Goal: Task Accomplishment & Management: Complete application form

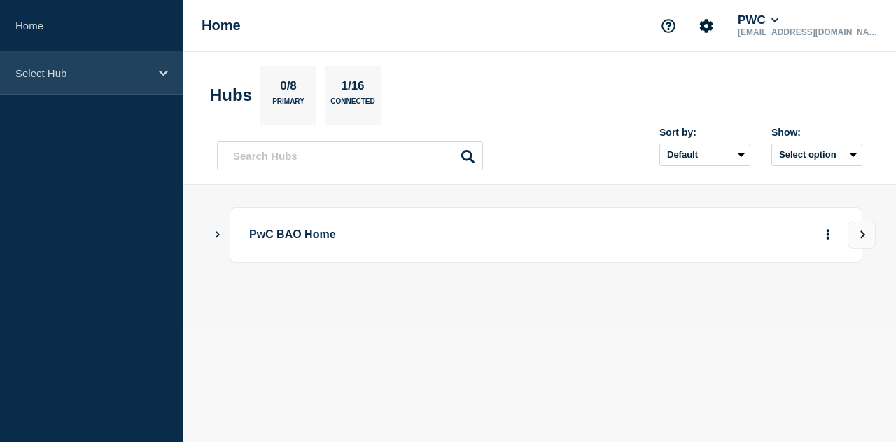
click at [121, 76] on p "Select Hub" at bounding box center [82, 73] width 134 height 12
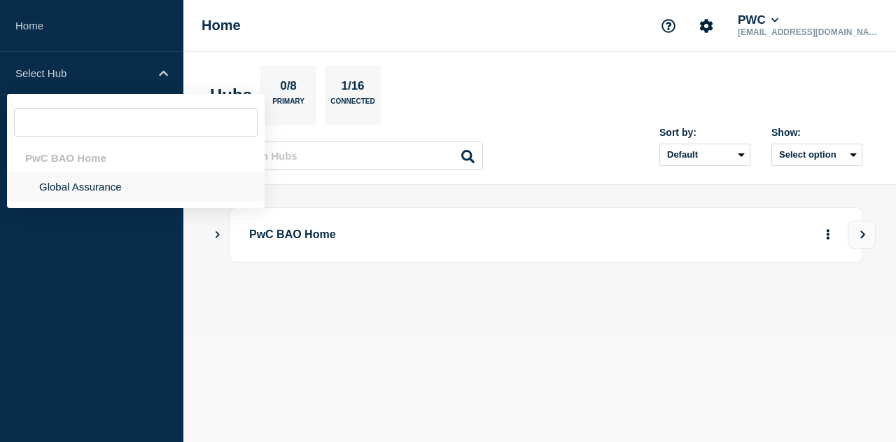
click at [61, 187] on li "Global Assurance" at bounding box center [136, 186] width 258 height 29
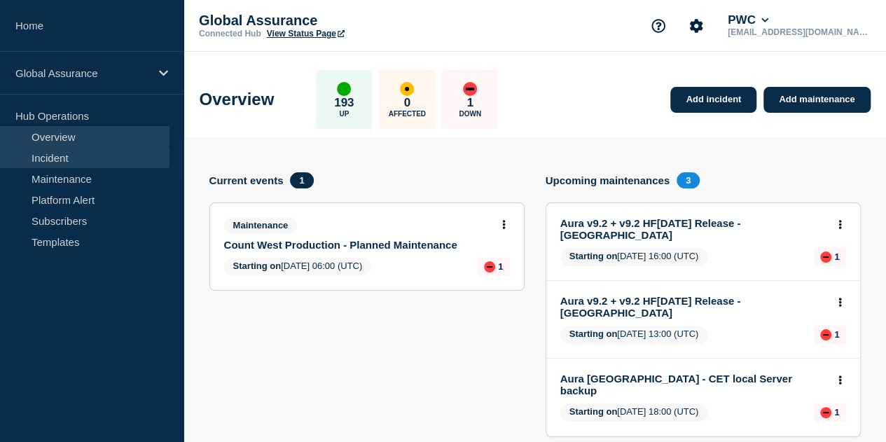
click at [71, 152] on link "Incident" at bounding box center [84, 157] width 169 height 21
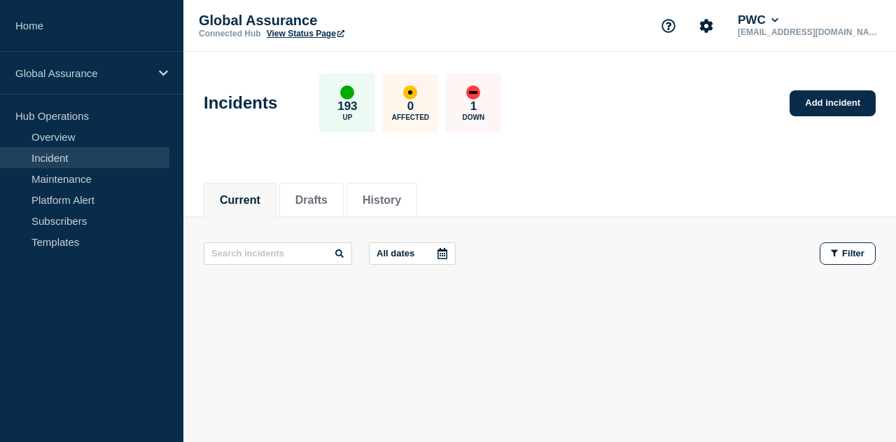
click at [477, 103] on p "1" at bounding box center [474, 106] width 6 height 14
click at [317, 203] on button "Drafts" at bounding box center [312, 200] width 32 height 13
click at [391, 204] on button "History" at bounding box center [382, 200] width 39 height 13
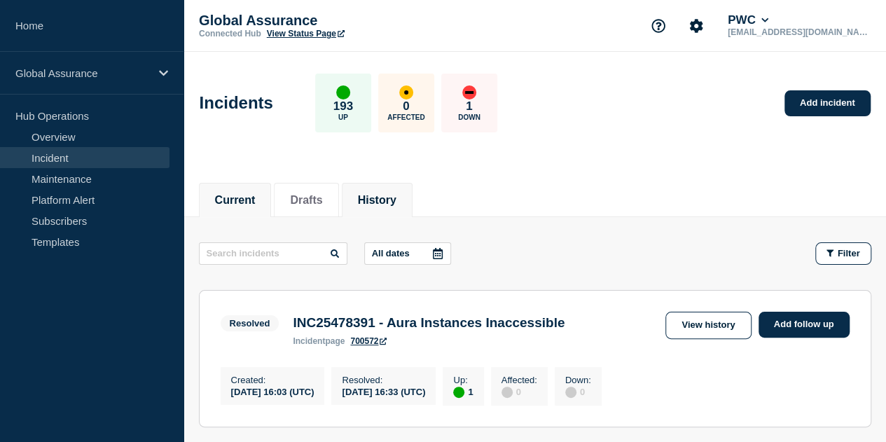
click at [242, 207] on li "Current" at bounding box center [235, 200] width 73 height 34
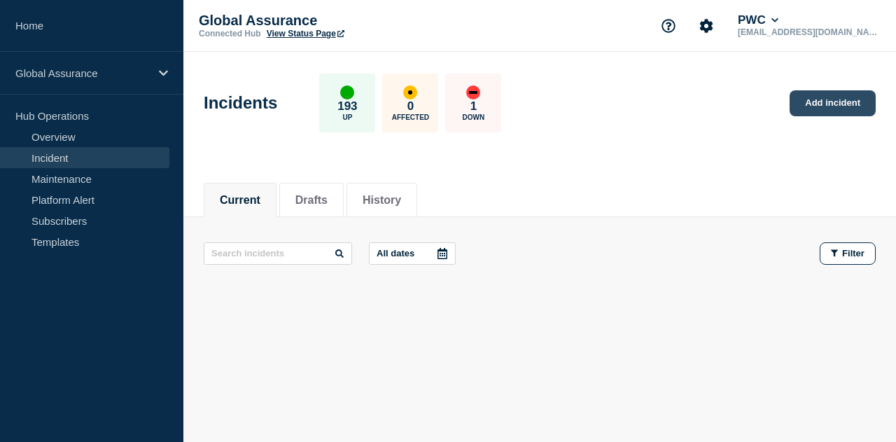
click at [844, 96] on link "Add incident" at bounding box center [833, 103] width 86 height 26
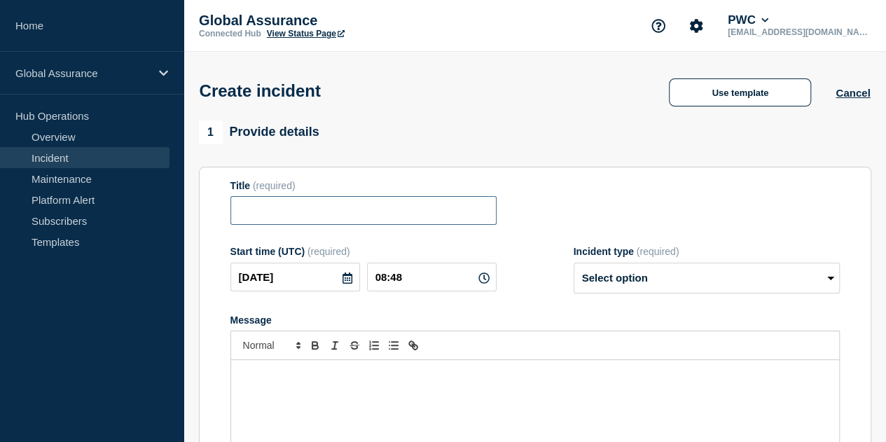
click at [338, 215] on input "Title" at bounding box center [363, 210] width 266 height 29
click at [326, 212] on input "Title" at bounding box center [363, 210] width 266 height 29
paste input "multiple users where country code has been incorrectly changed to IND"
drag, startPoint x: 207, startPoint y: 211, endPoint x: 172, endPoint y: 211, distance: 35.0
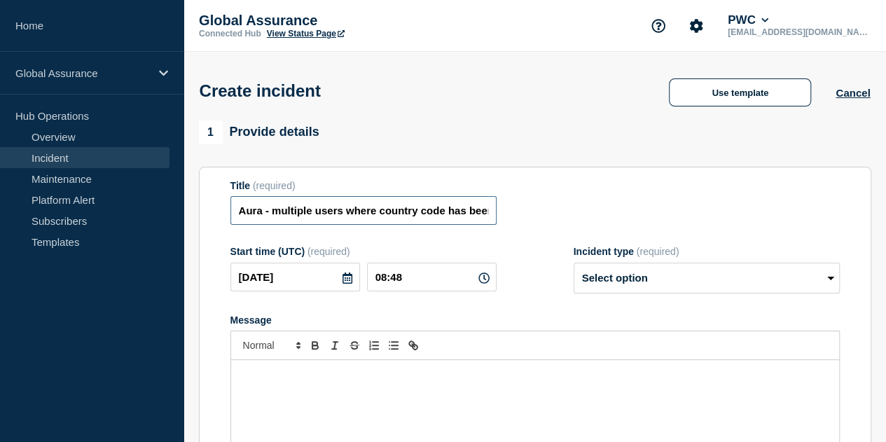
click at [289, 214] on input "Aura - multiple users where country code has been incorrectly changed to IND" at bounding box center [363, 210] width 266 height 29
type input "Aura - Multiple users where country code has been incorrectly changed to IND"
click at [536, 251] on div "Start time (UTC) (required) [DATE] 08:48 Incident type (required) Select option…" at bounding box center [534, 270] width 609 height 48
click at [526, 391] on div "Message" at bounding box center [535, 444] width 608 height 168
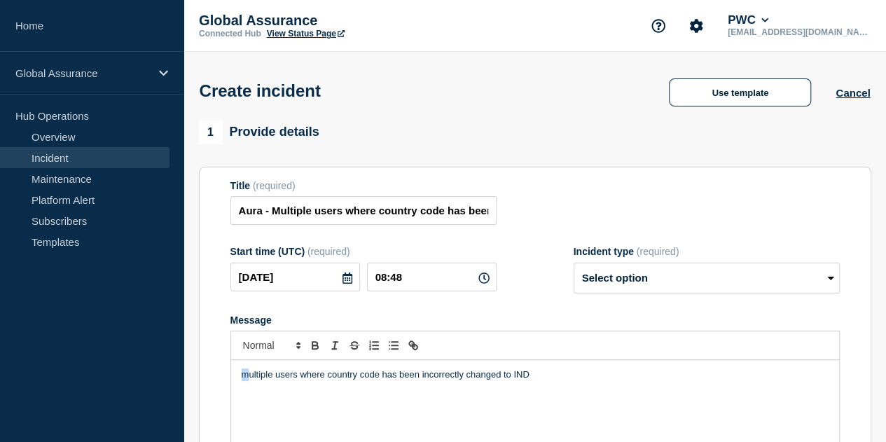
drag, startPoint x: 249, startPoint y: 379, endPoint x: 231, endPoint y: 377, distance: 17.6
click at [231, 377] on div "multiple users where country code has been incorrectly changed to IND" at bounding box center [535, 444] width 608 height 168
click at [239, 381] on div "multiple users where country code has been incorrectly changed to IND" at bounding box center [535, 444] width 608 height 168
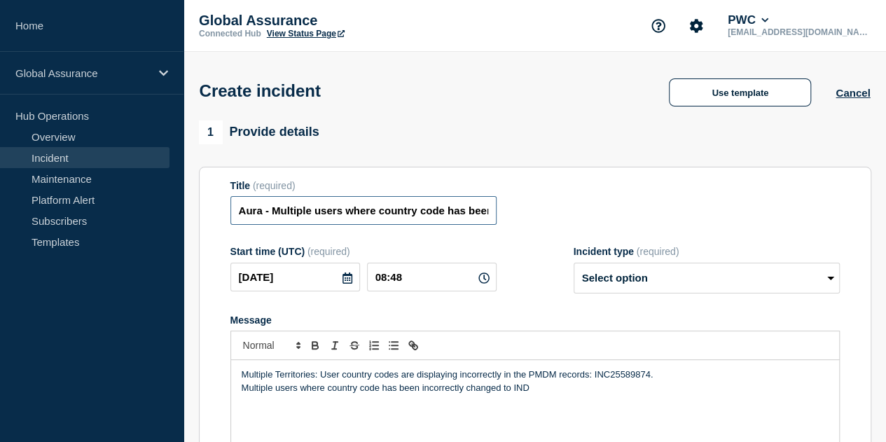
drag, startPoint x: 272, startPoint y: 211, endPoint x: 368, endPoint y: 271, distance: 112.7
click at [275, 214] on input "Aura - Multiple users where country code has been incorrectly changed to IND" at bounding box center [363, 210] width 266 height 29
drag, startPoint x: 272, startPoint y: 215, endPoint x: 305, endPoint y: 258, distance: 54.4
click at [272, 216] on input "Aura Multiple Territories) - Multiple users where country code has been incorre…" at bounding box center [363, 210] width 266 height 29
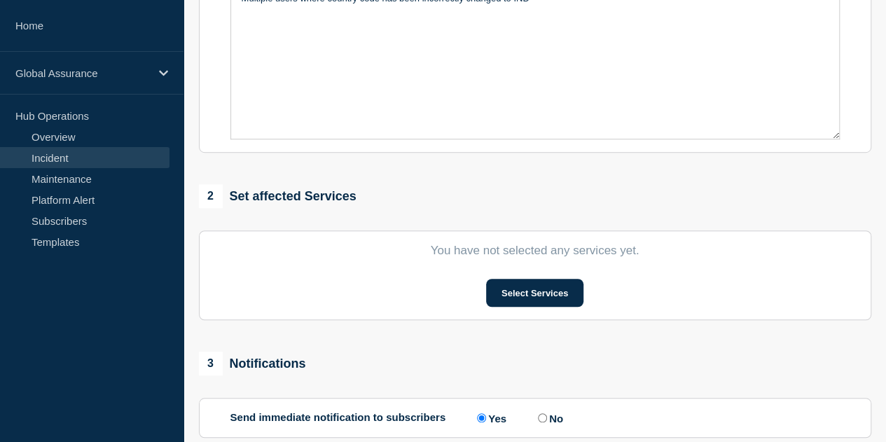
scroll to position [420, 0]
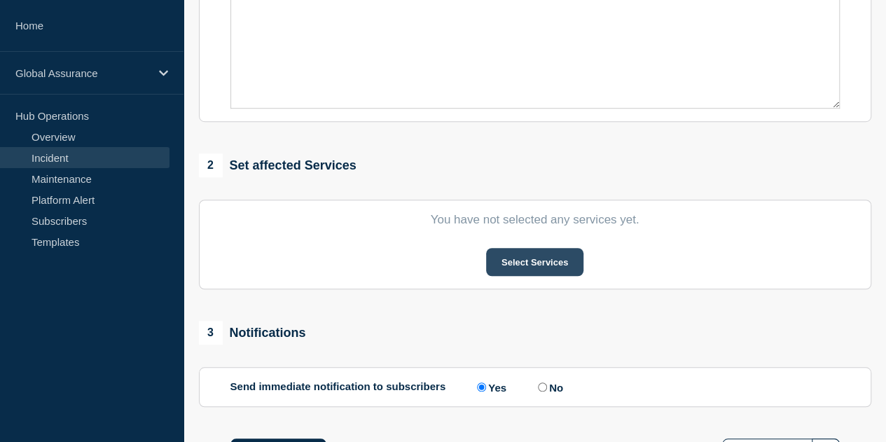
type input "Aura (Multiple Territories) - Multiple users where country code has been incorr…"
click at [541, 270] on button "Select Services" at bounding box center [534, 262] width 97 height 28
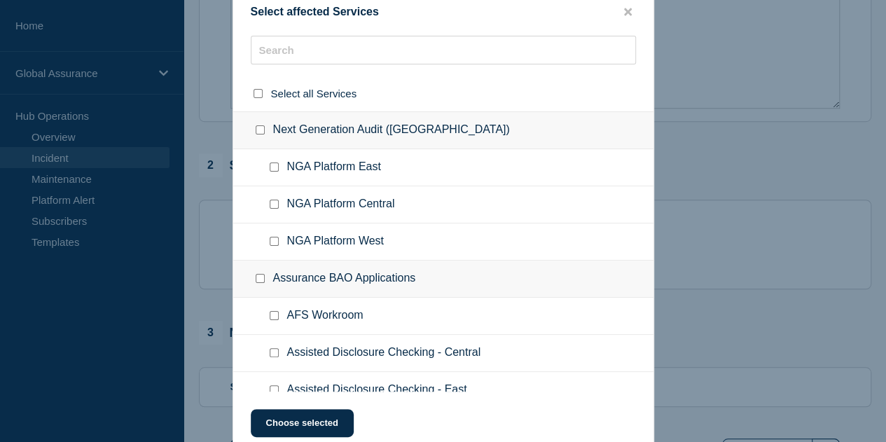
click at [338, 194] on ul "NGA Platform Central" at bounding box center [443, 204] width 420 height 37
click at [309, 57] on input "text" at bounding box center [443, 50] width 385 height 29
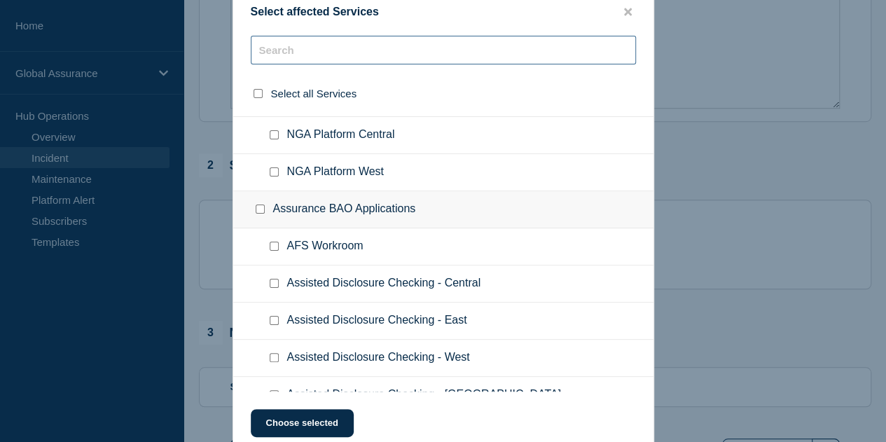
scroll to position [0, 0]
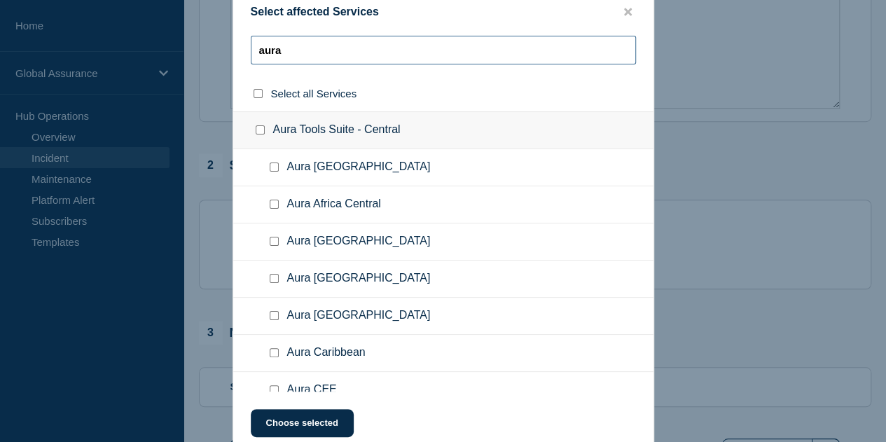
type input "aura"
click at [256, 132] on input "Aura Tools Suite - Central checkbox" at bounding box center [260, 129] width 9 height 9
checkbox input "true"
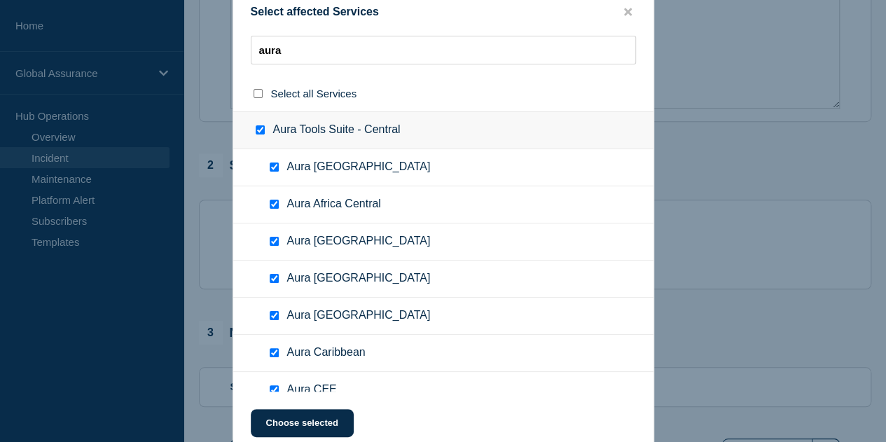
checkbox input "true"
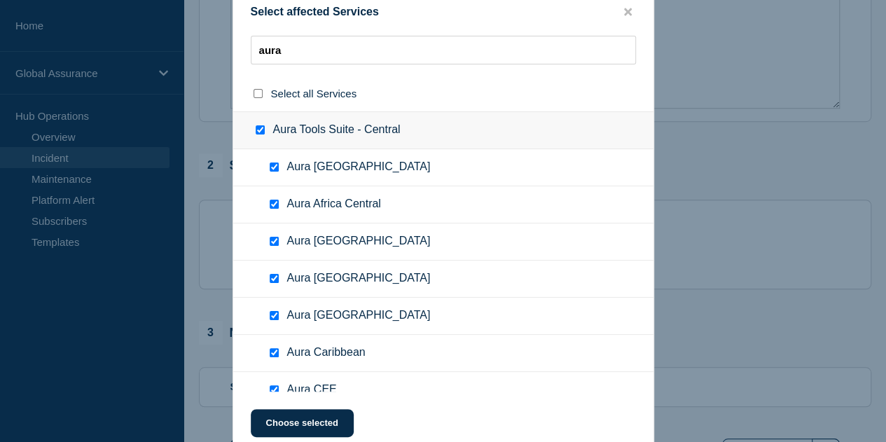
checkbox input "true"
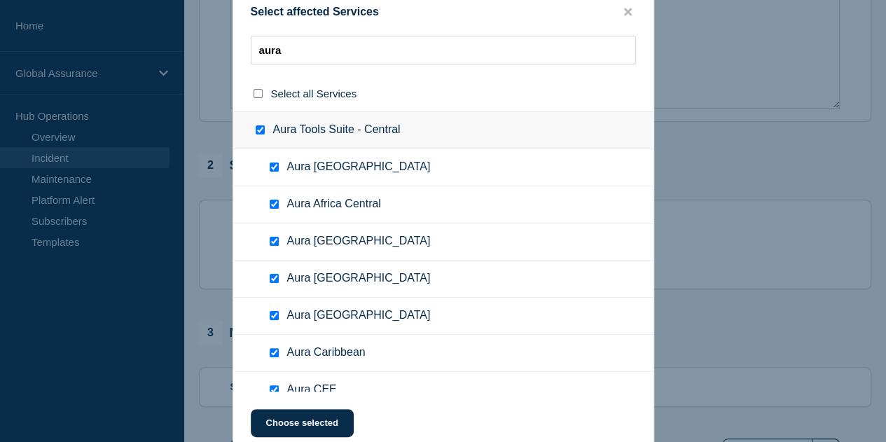
checkbox input "true"
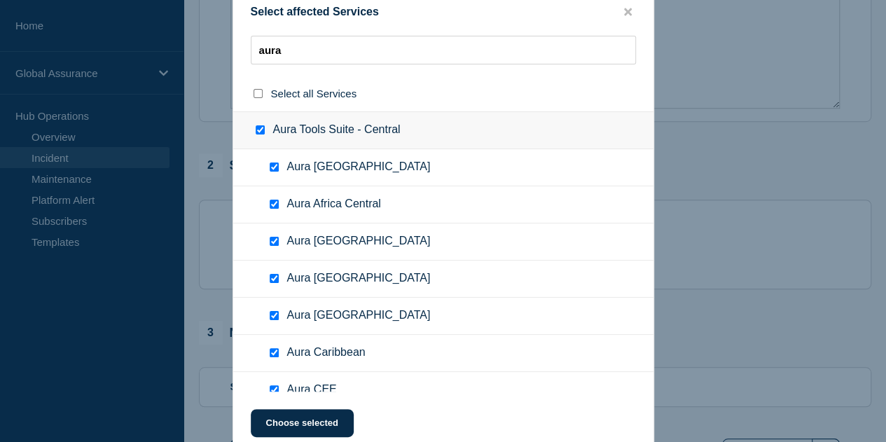
checkbox input "true"
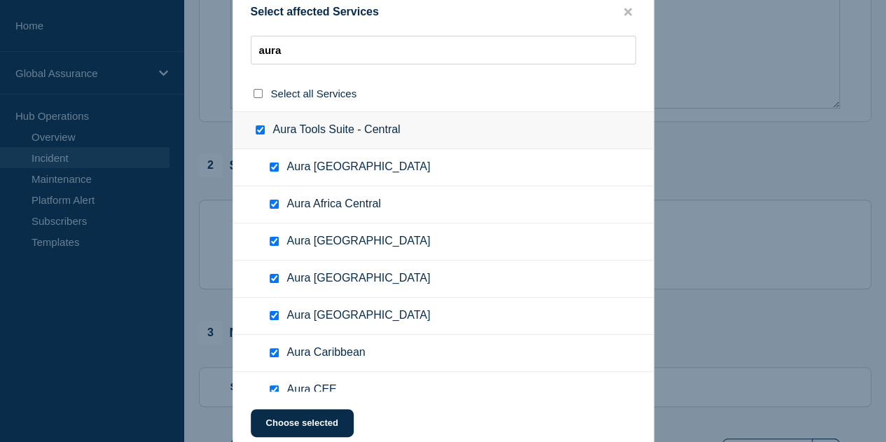
checkbox input "true"
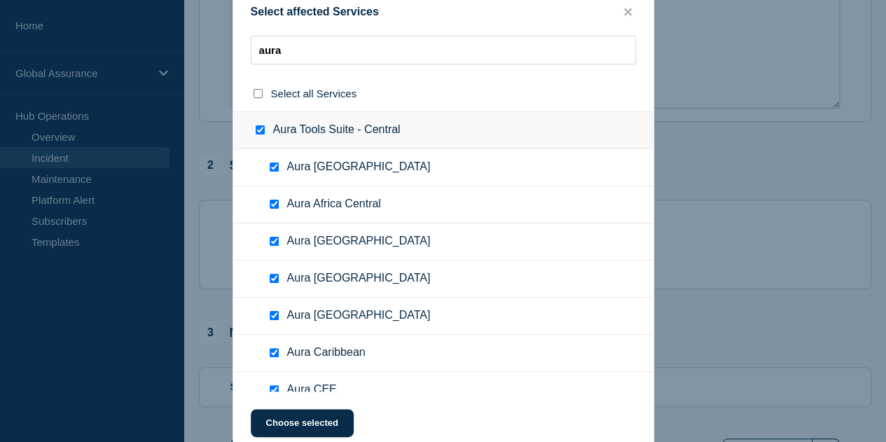
checkbox input "true"
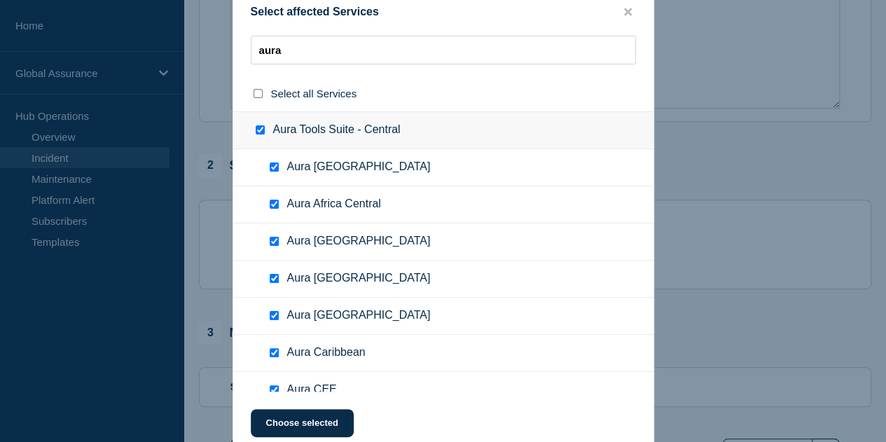
checkbox input "true"
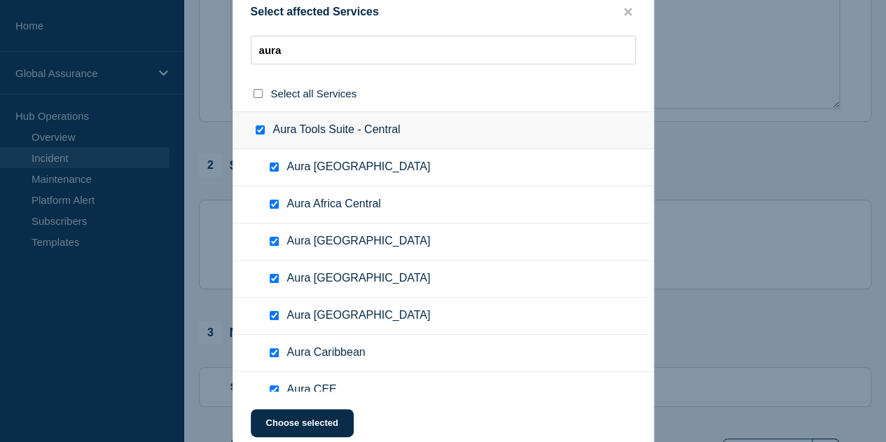
checkbox input "true"
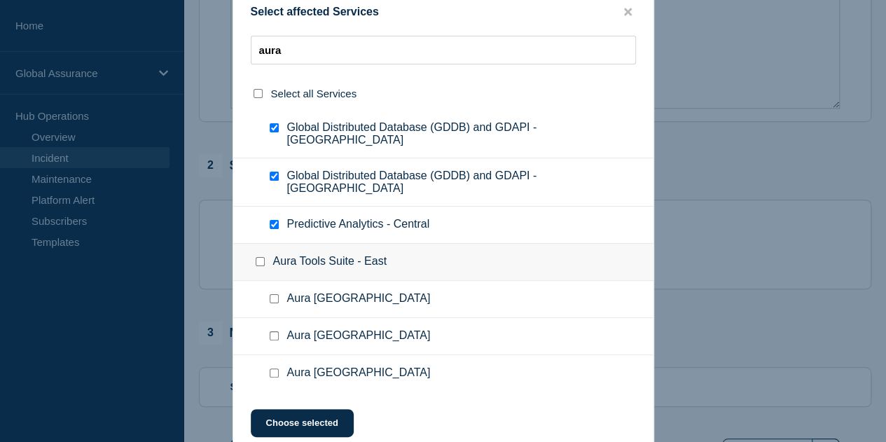
scroll to position [1471, 0]
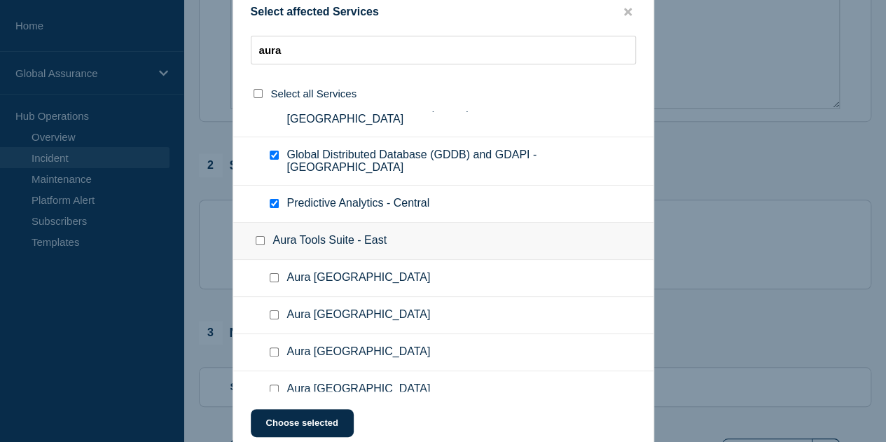
click at [256, 236] on input "Aura Tools Suite - East checkbox" at bounding box center [260, 240] width 9 height 9
checkbox input "true"
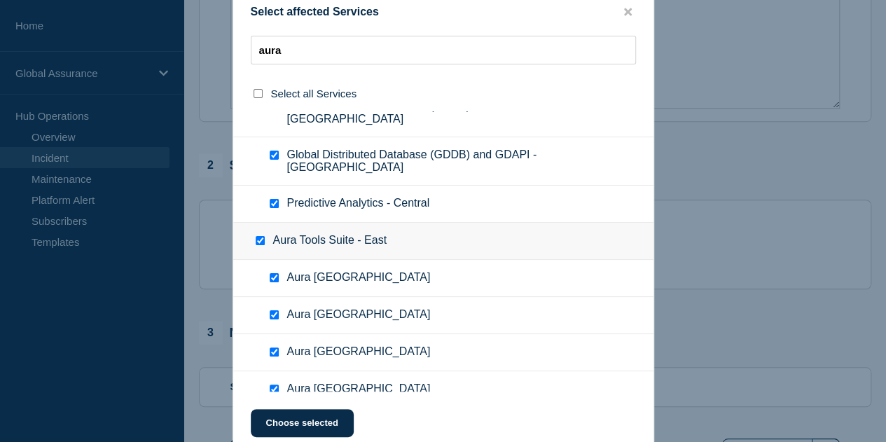
checkbox input "true"
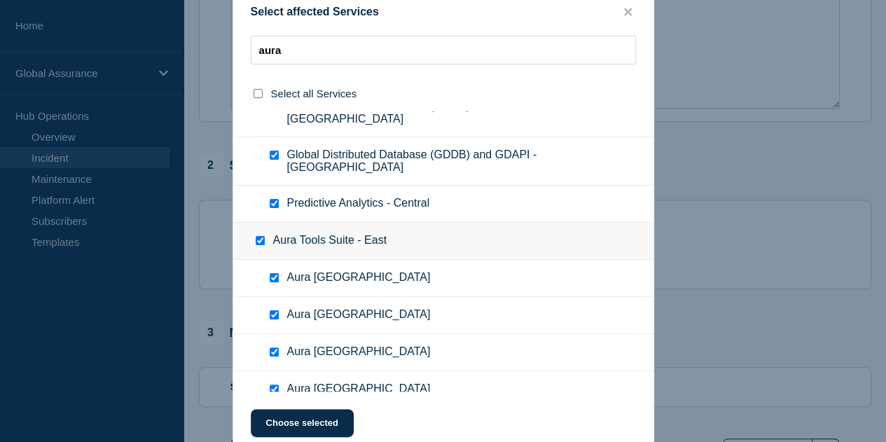
checkbox input "true"
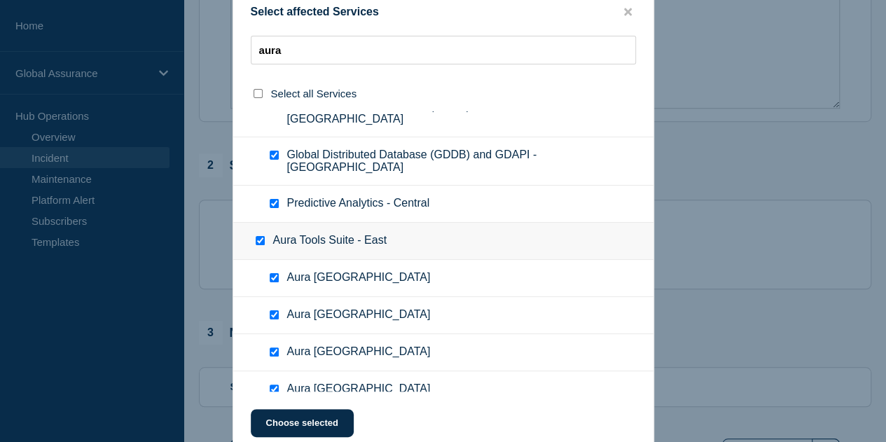
checkbox input "true"
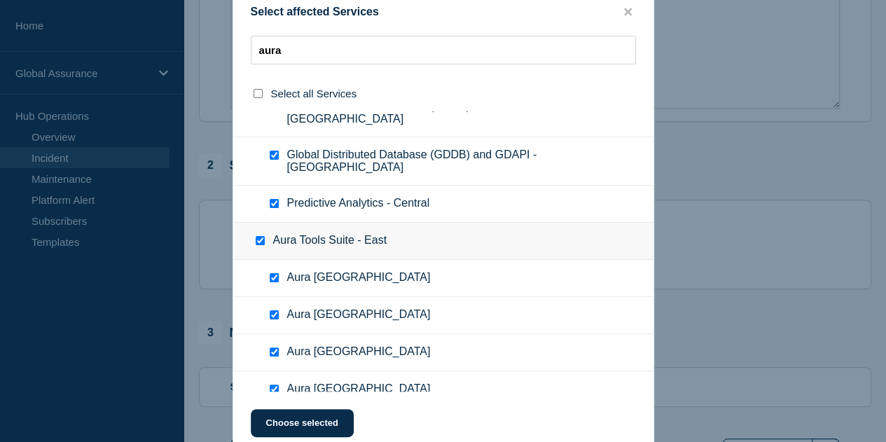
checkbox input "true"
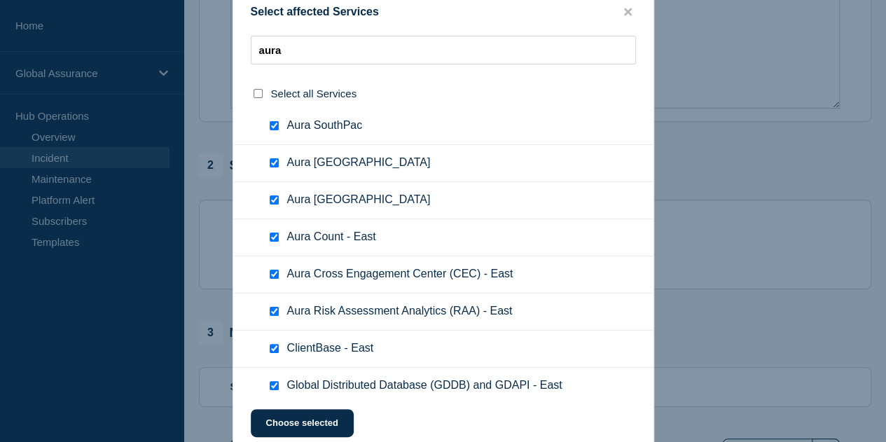
scroll to position [2241, 0]
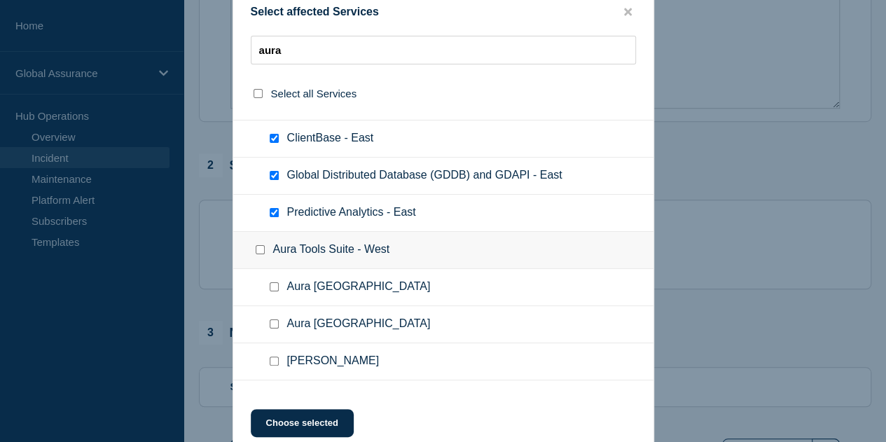
click at [258, 245] on input "Aura Tools Suite - West checkbox" at bounding box center [260, 249] width 9 height 9
checkbox input "true"
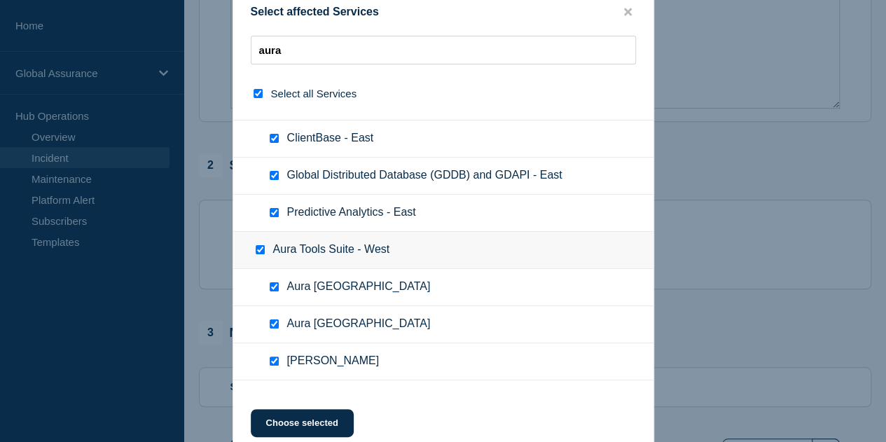
checkbox input "true"
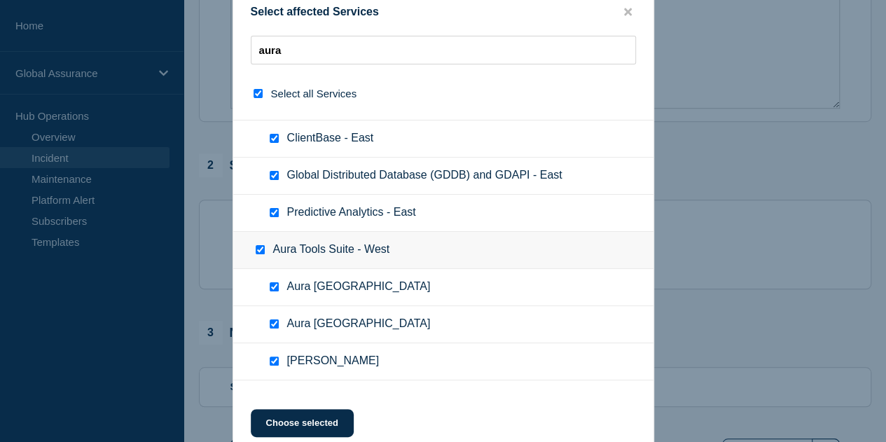
checkbox input "true"
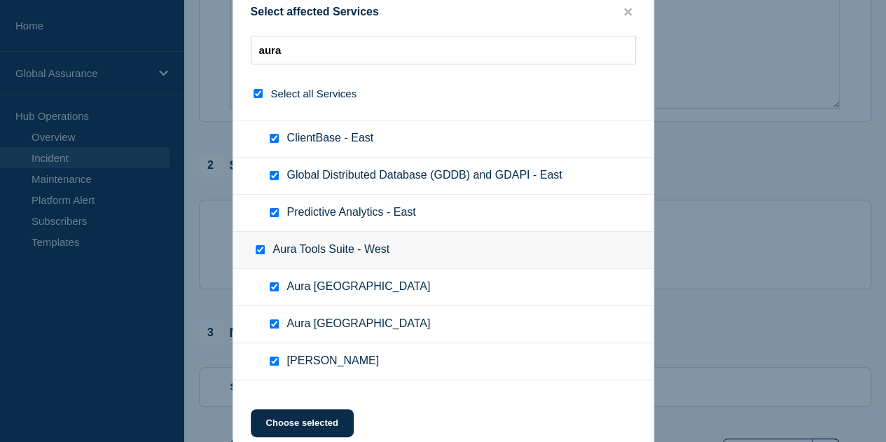
checkbox input "true"
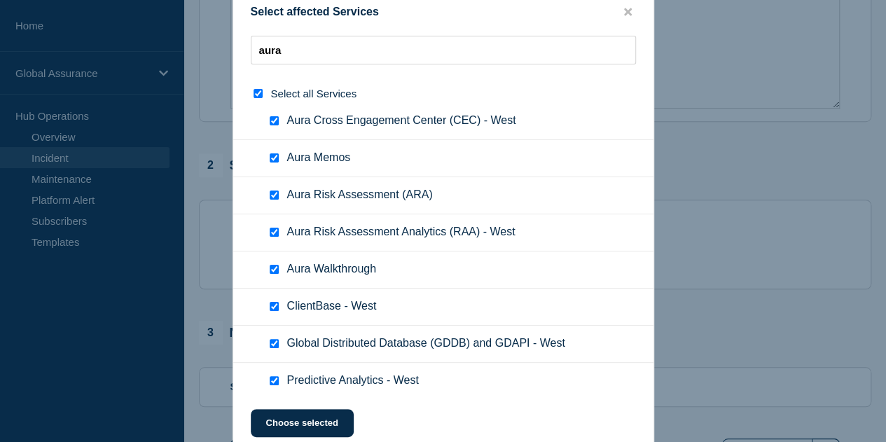
scroll to position [2671, 0]
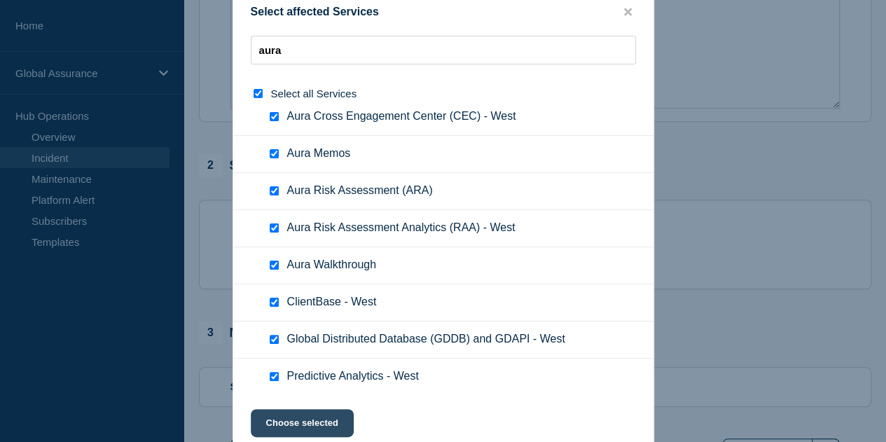
click at [302, 421] on button "Choose selected" at bounding box center [302, 423] width 103 height 28
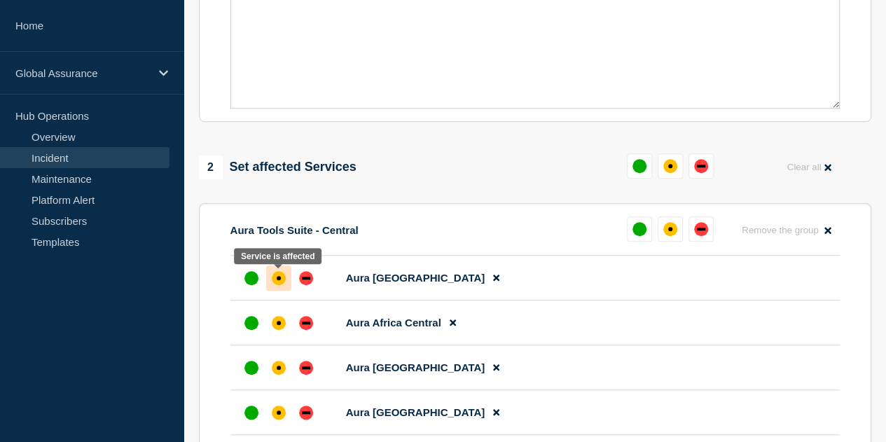
click at [280, 285] on div "affected" at bounding box center [279, 278] width 14 height 14
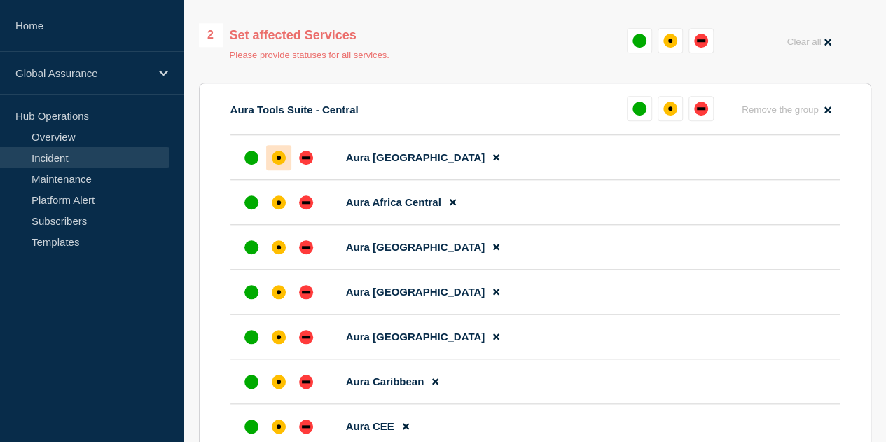
scroll to position [560, 0]
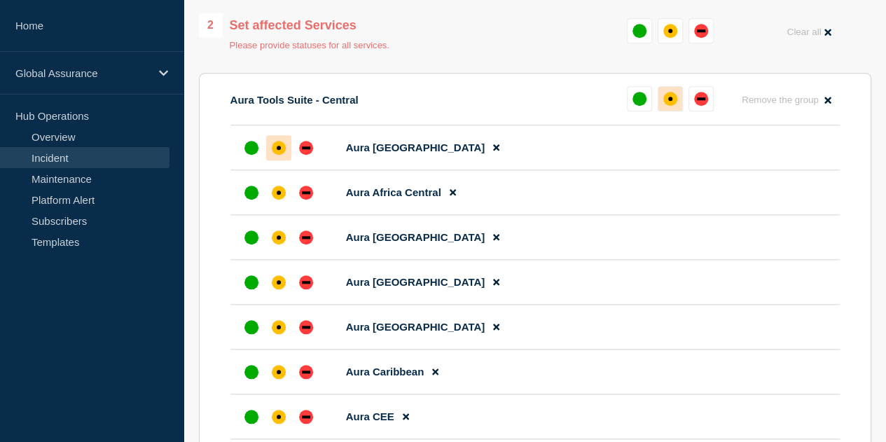
click at [670, 106] on div "affected" at bounding box center [670, 99] width 14 height 14
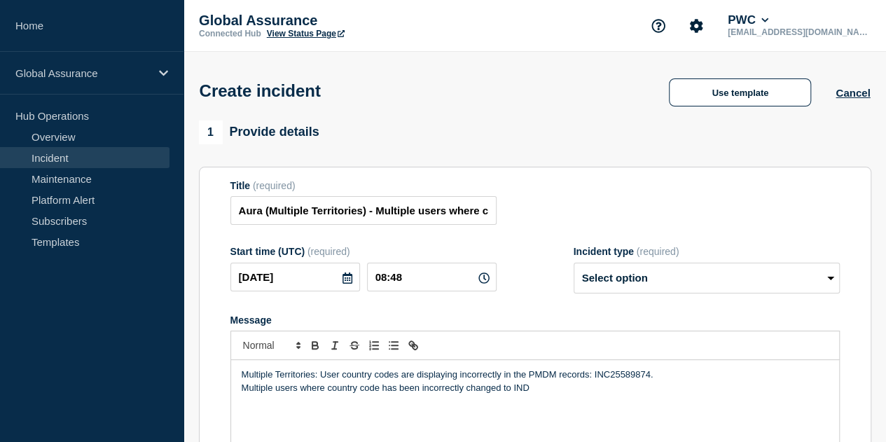
scroll to position [4, 0]
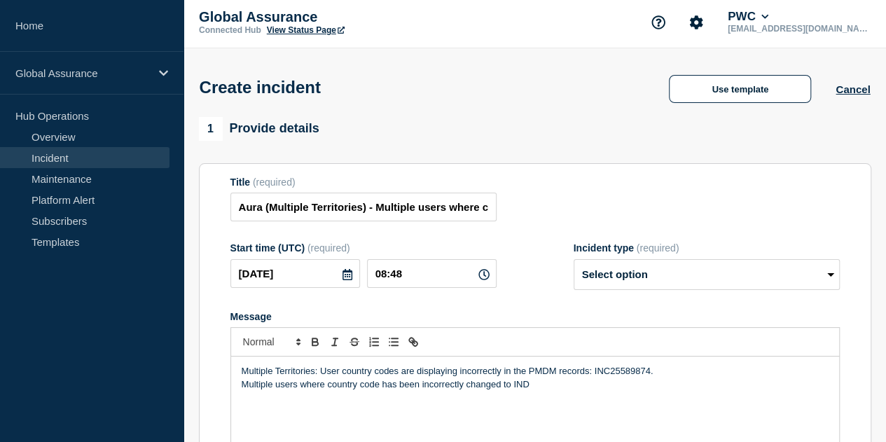
click at [565, 387] on p "Multiple users where country code has been incorrectly changed to IND" at bounding box center [535, 384] width 587 height 13
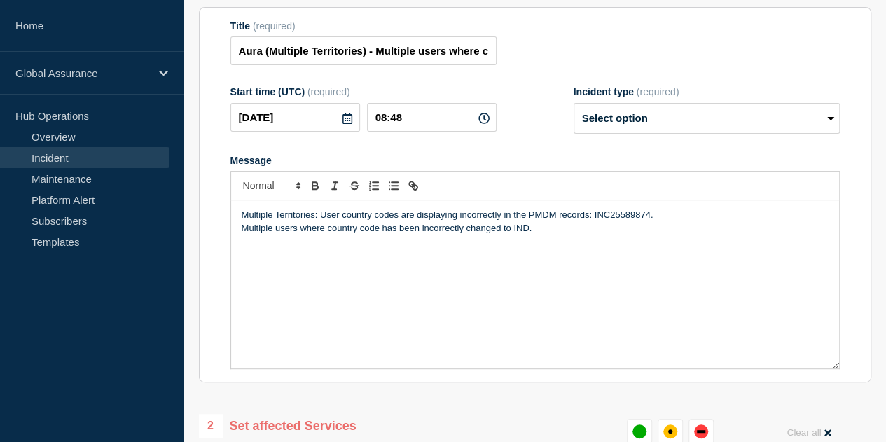
scroll to position [214, 0]
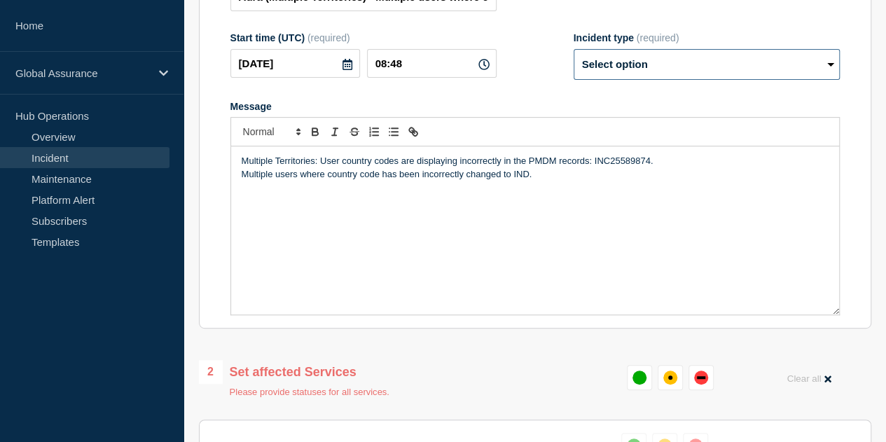
click at [654, 66] on select "Select option Investigating Identified Monitoring" at bounding box center [707, 64] width 266 height 31
select select "investigating"
click at [574, 52] on select "Select option Investigating Identified Monitoring" at bounding box center [707, 64] width 266 height 31
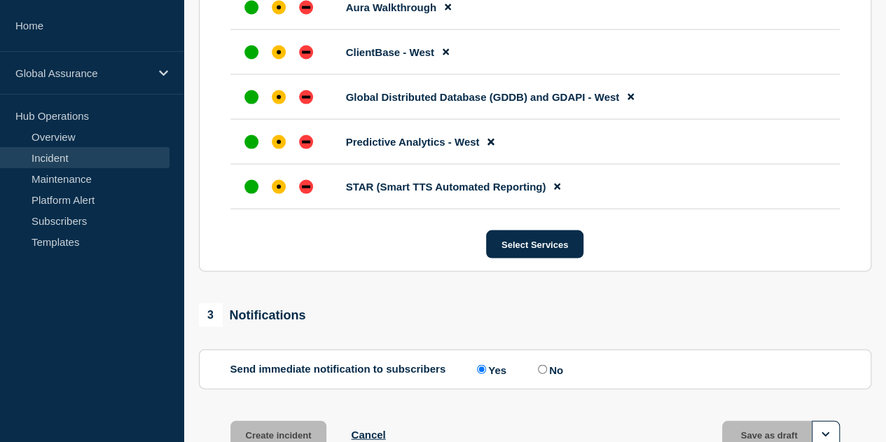
scroll to position [4078, 0]
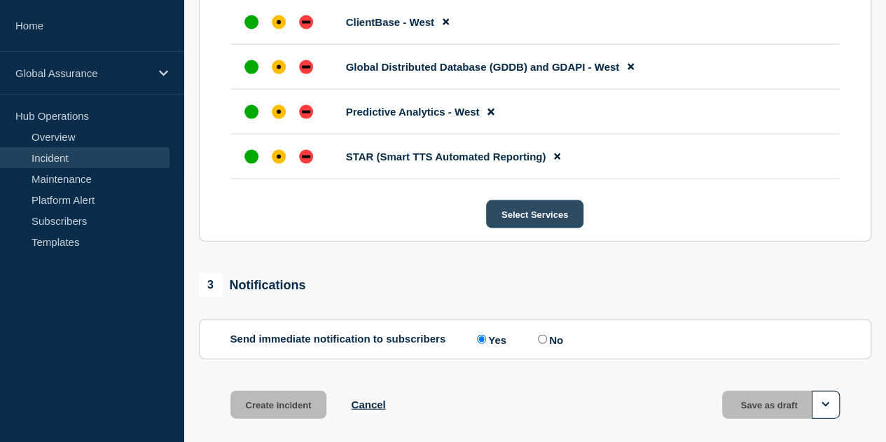
click at [533, 222] on button "Select Services" at bounding box center [534, 214] width 97 height 28
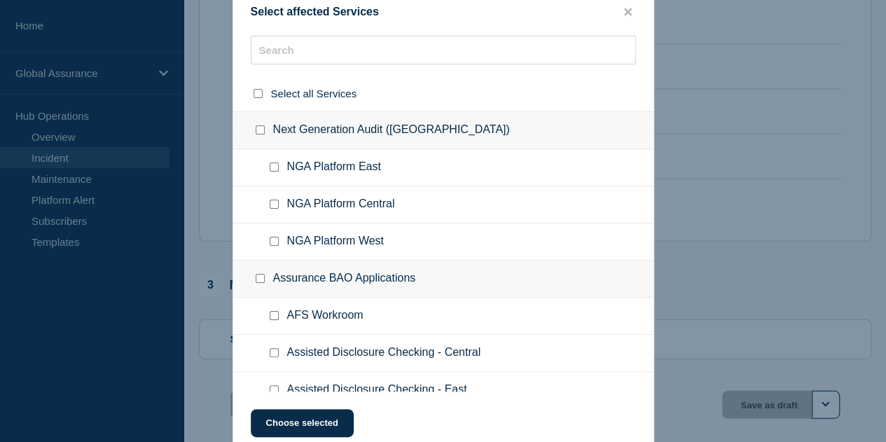
click at [632, 15] on button "close button" at bounding box center [628, 12] width 16 height 13
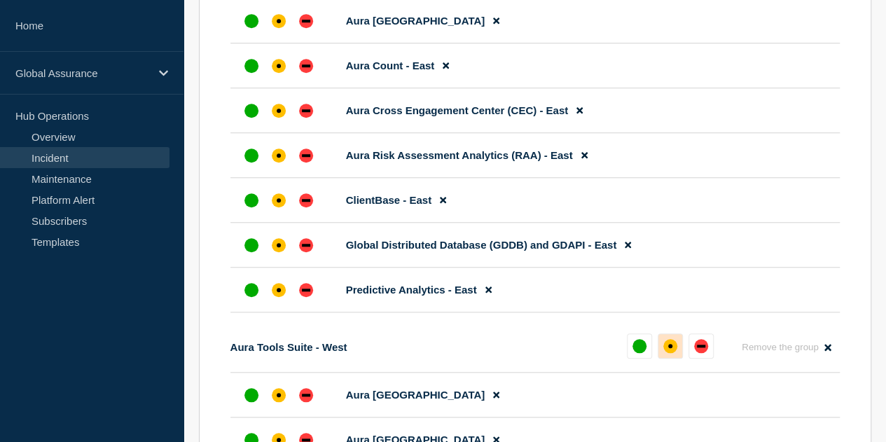
click at [669, 353] on div "affected" at bounding box center [670, 346] width 14 height 14
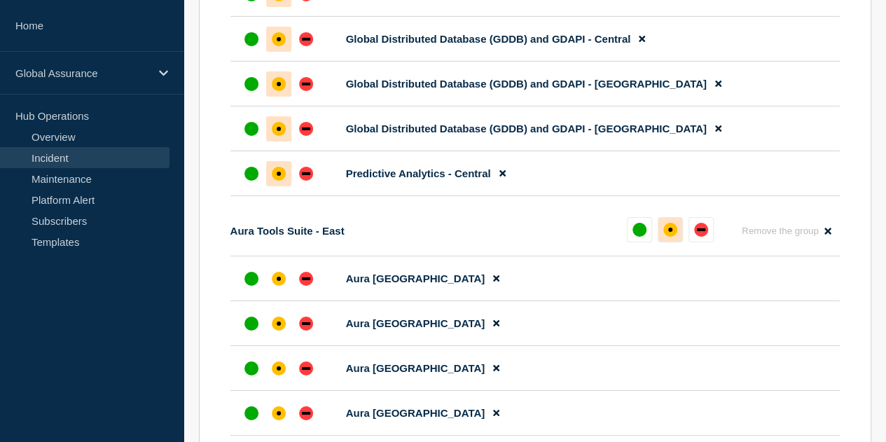
click at [669, 232] on div "affected" at bounding box center [670, 230] width 4 height 4
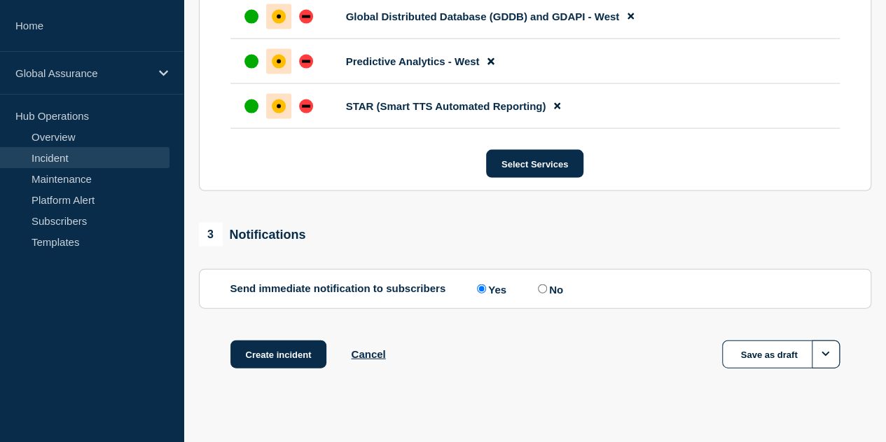
scroll to position [4138, 0]
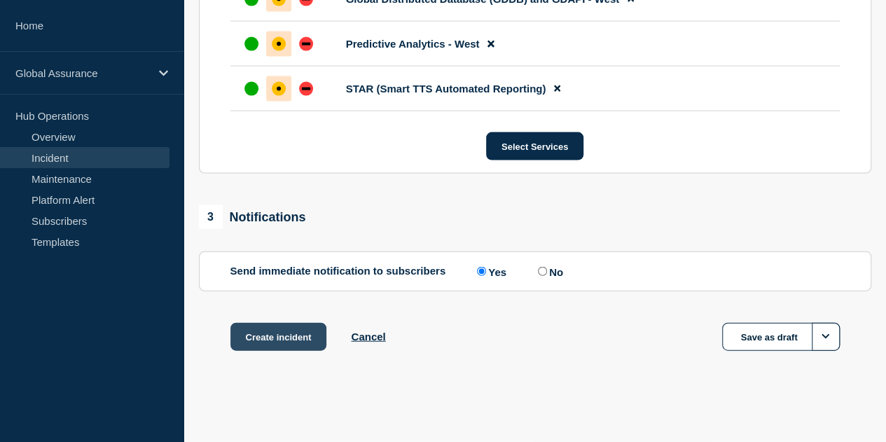
click at [312, 342] on button "Create incident" at bounding box center [278, 337] width 97 height 28
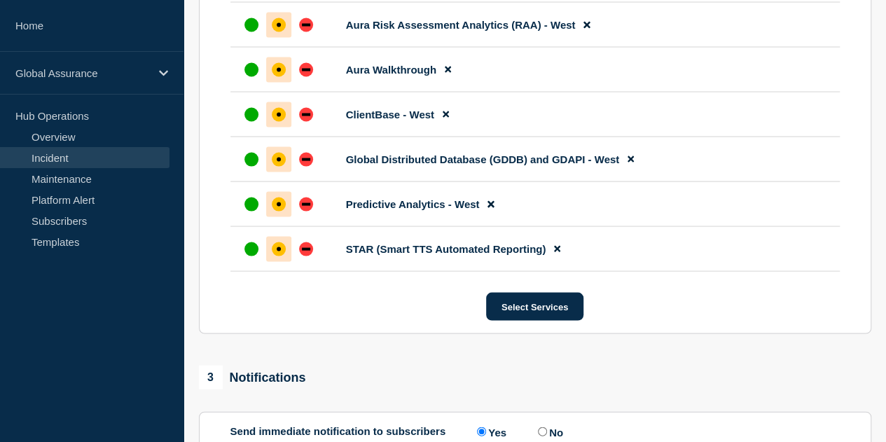
scroll to position [3788, 0]
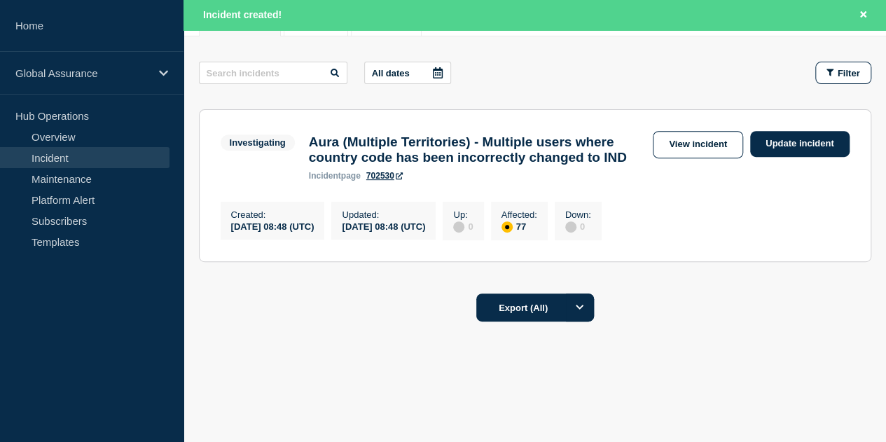
scroll to position [242, 0]
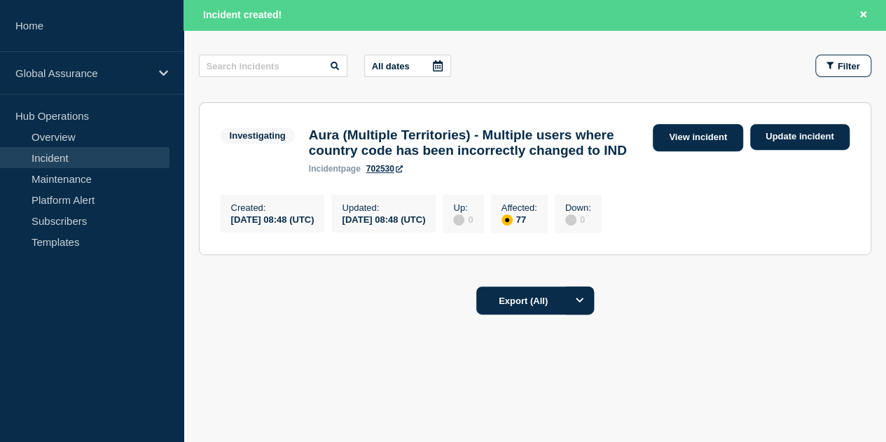
click at [703, 124] on link "View incident" at bounding box center [698, 137] width 90 height 27
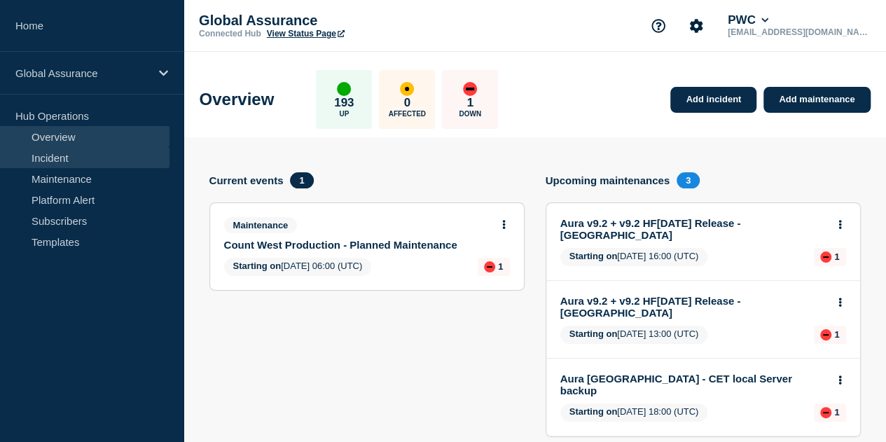
click at [61, 153] on link "Incident" at bounding box center [84, 157] width 169 height 21
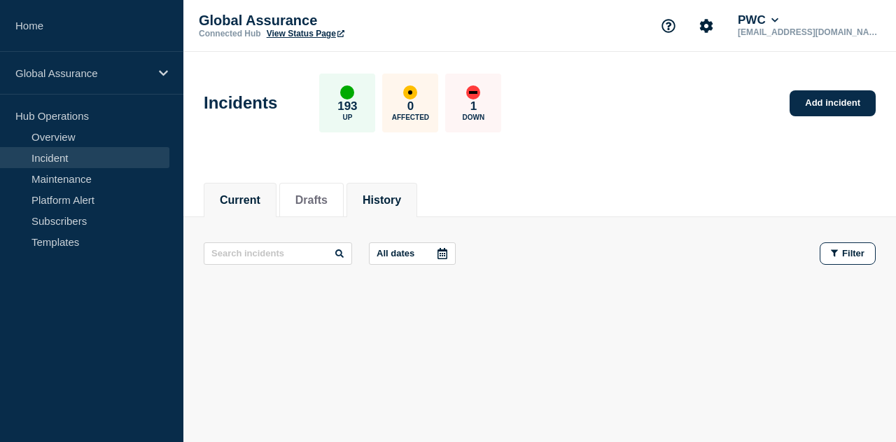
click at [389, 195] on button "History" at bounding box center [382, 200] width 39 height 13
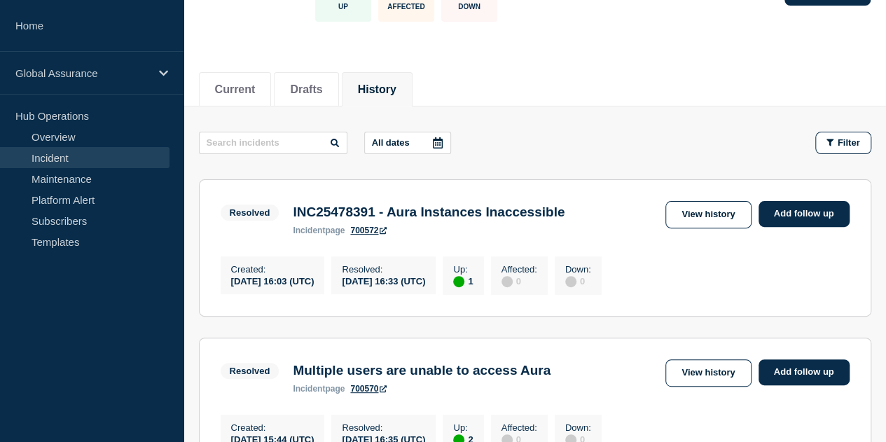
scroll to position [210, 0]
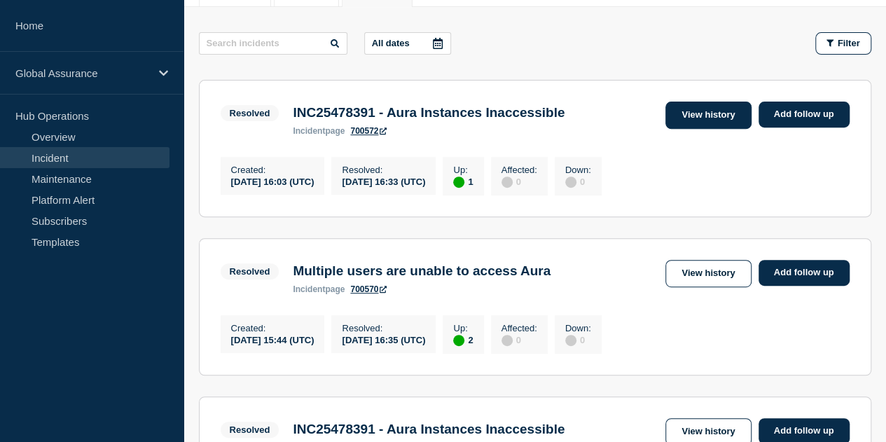
click at [679, 120] on link "View history" at bounding box center [707, 115] width 85 height 27
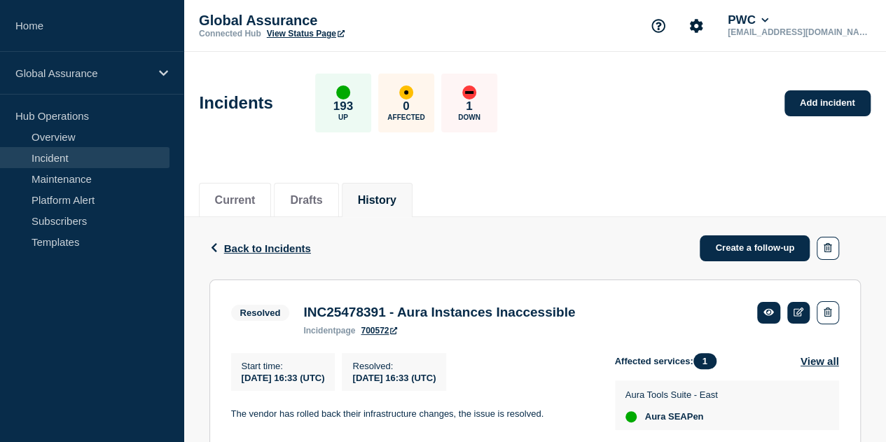
scroll to position [169, 0]
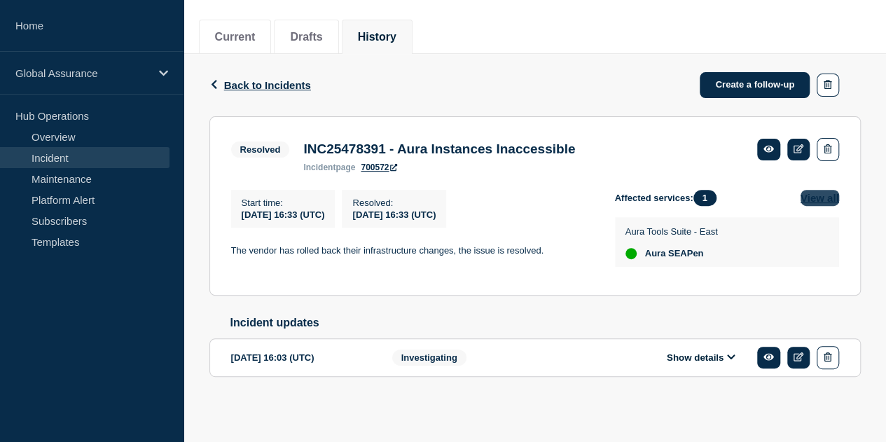
click at [829, 195] on button "View all" at bounding box center [819, 198] width 39 height 16
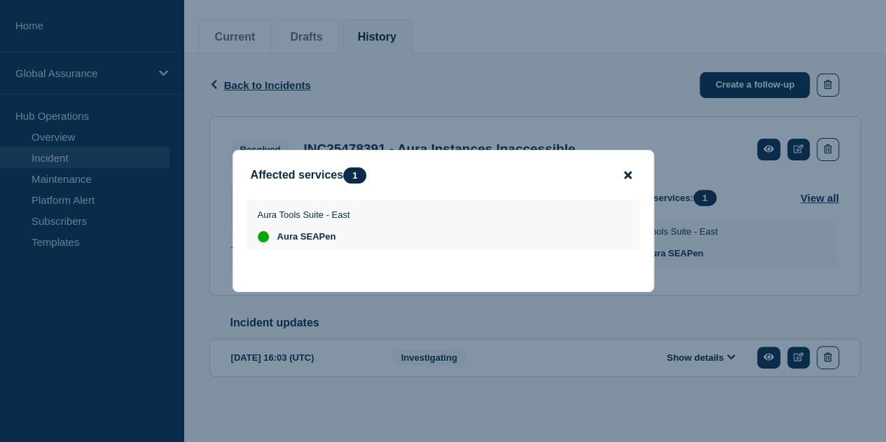
click at [627, 174] on icon "close button" at bounding box center [628, 176] width 8 height 8
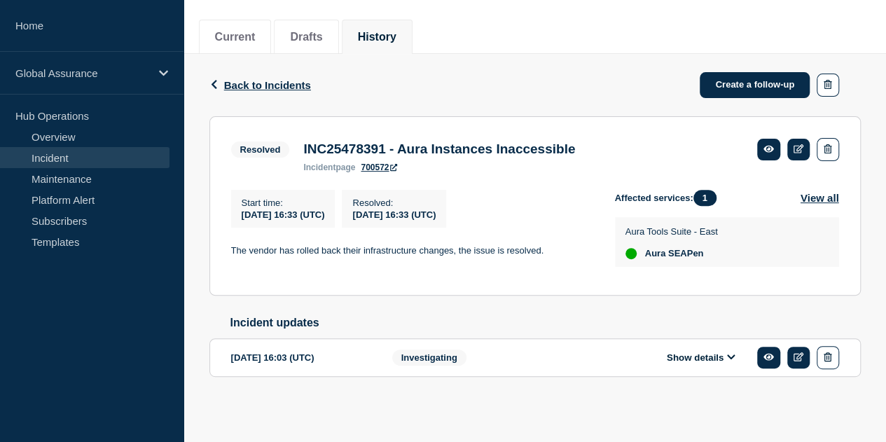
scroll to position [29, 0]
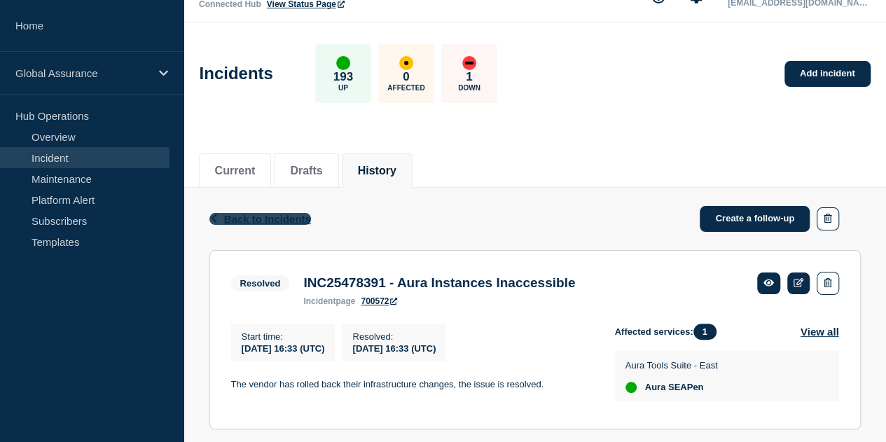
click at [269, 214] on span "Back to Incidents" at bounding box center [267, 219] width 87 height 12
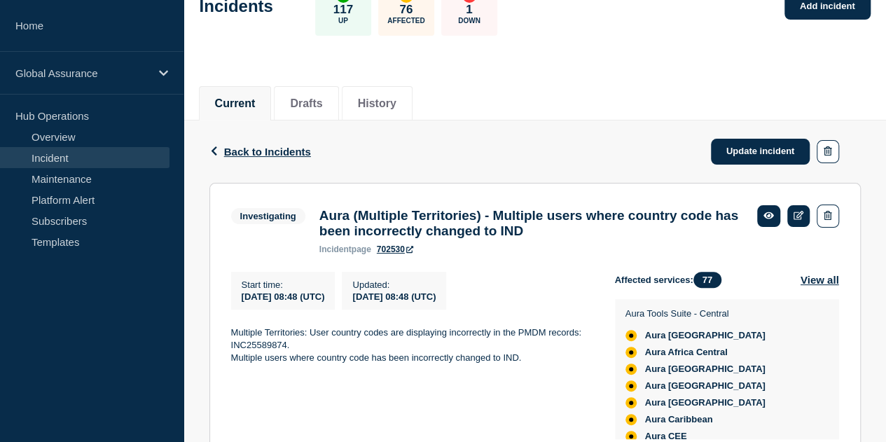
scroll to position [162, 0]
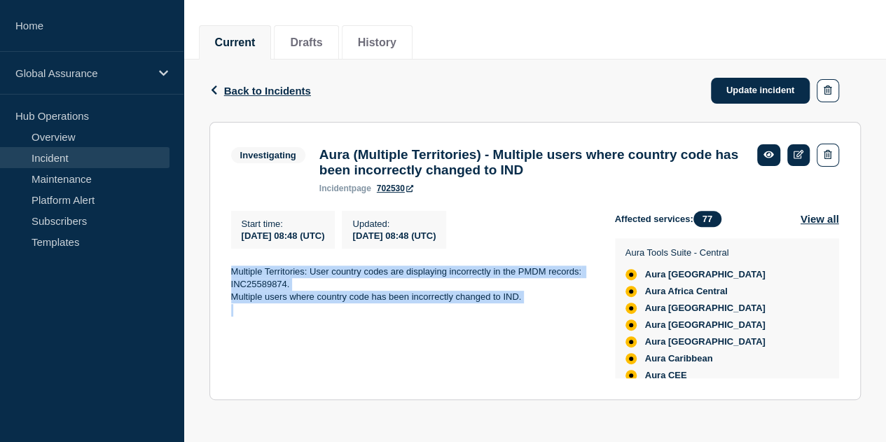
drag, startPoint x: 231, startPoint y: 274, endPoint x: 526, endPoint y: 314, distance: 297.6
click at [526, 314] on div "Multiple Territories: User country codes are displaying incorrectly in the PMDM…" at bounding box center [411, 291] width 361 height 52
copy div "Multiple Territories: User country codes are displaying incorrectly in the PMDM…"
click at [458, 368] on div "Start time : 2025-08-25 08:48 (UTC) Updated : 2025-08-25 08:48 (UTC) Multiple T…" at bounding box center [423, 294] width 384 height 167
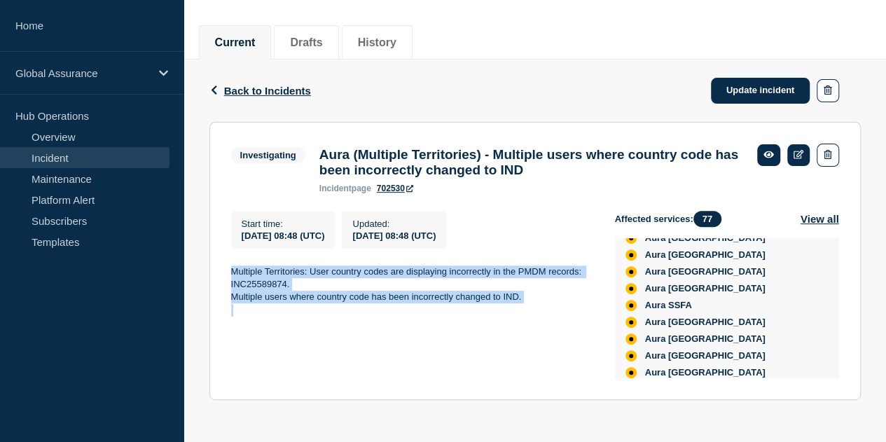
scroll to position [420, 0]
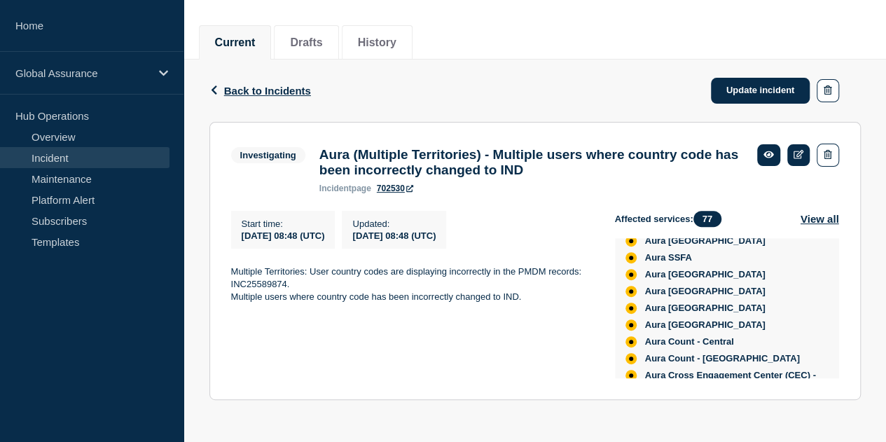
click at [611, 35] on div "Current Drafts History" at bounding box center [535, 35] width 672 height 48
drag, startPoint x: 528, startPoint y: 298, endPoint x: 216, endPoint y: 302, distance: 311.6
click at [216, 302] on section "Investigating Aura (Multiple Territories) - Multiple users where country code h…" at bounding box center [534, 261] width 651 height 278
copy p "Multiple users where country code has been incorrectly changed to IND."
